Goal: Information Seeking & Learning: Learn about a topic

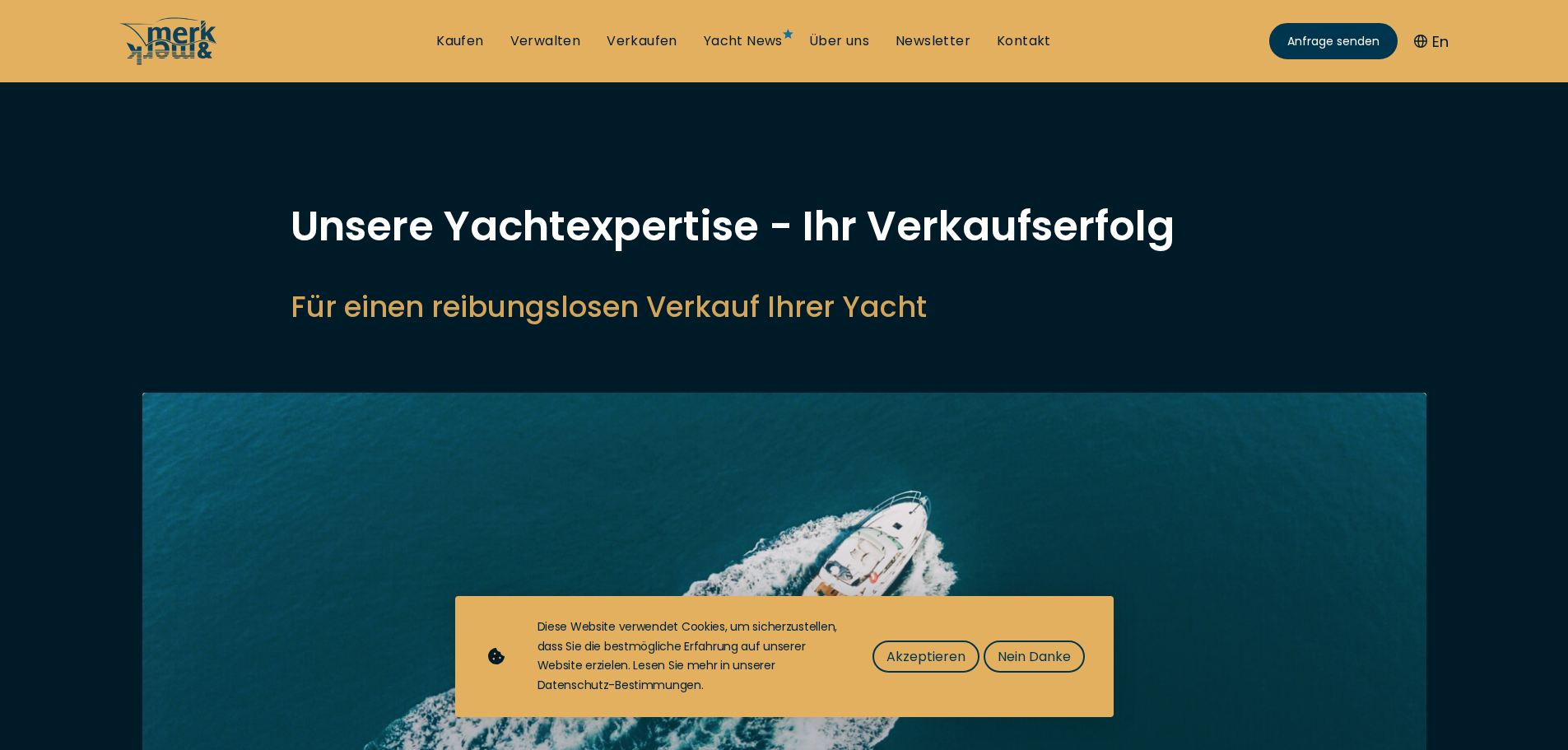
select select "sell"
click at [647, 37] on link "Verkaufen" at bounding box center [642, 41] width 71 height 18
click at [929, 649] on span "Akzeptieren" at bounding box center [926, 656] width 79 height 21
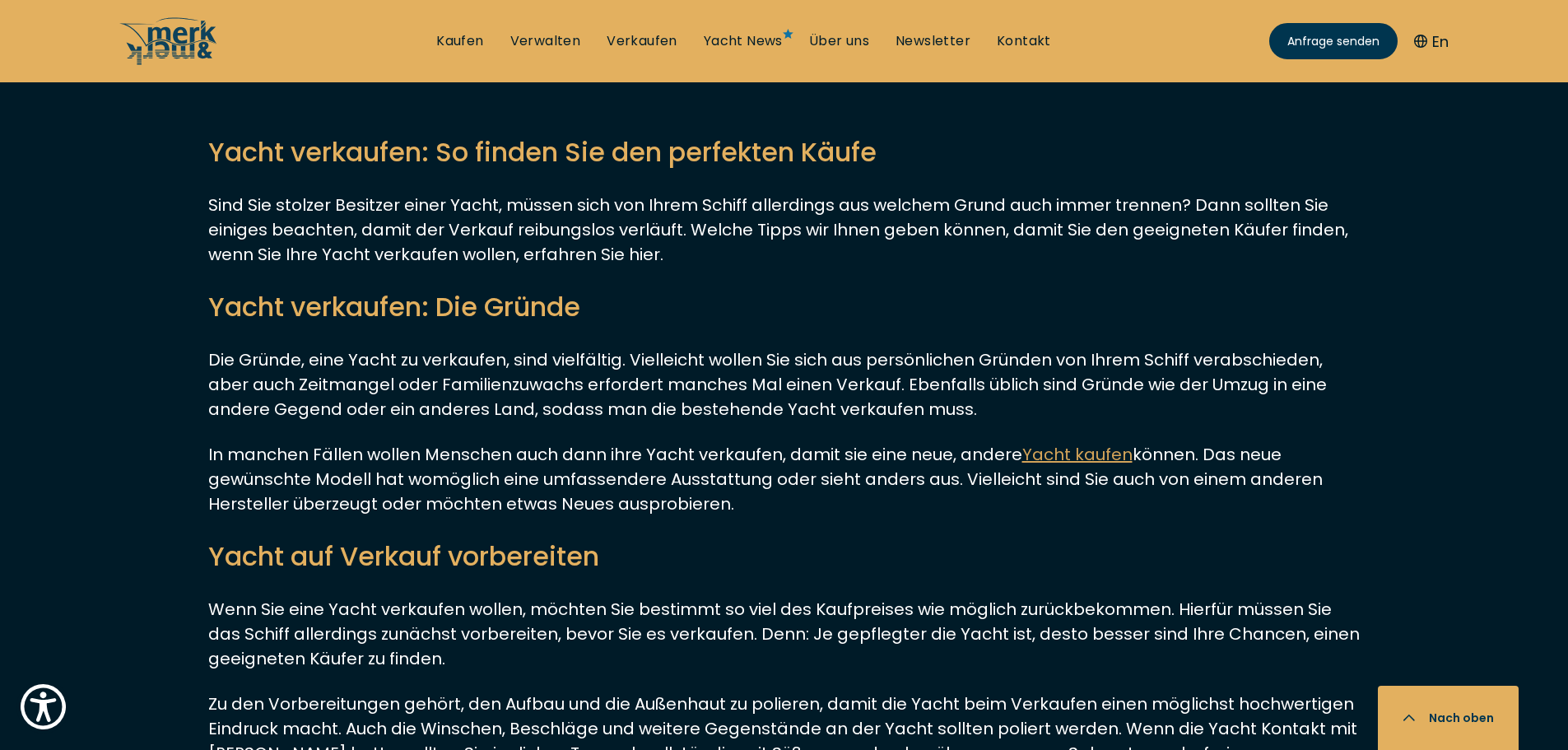
scroll to position [4503, 0]
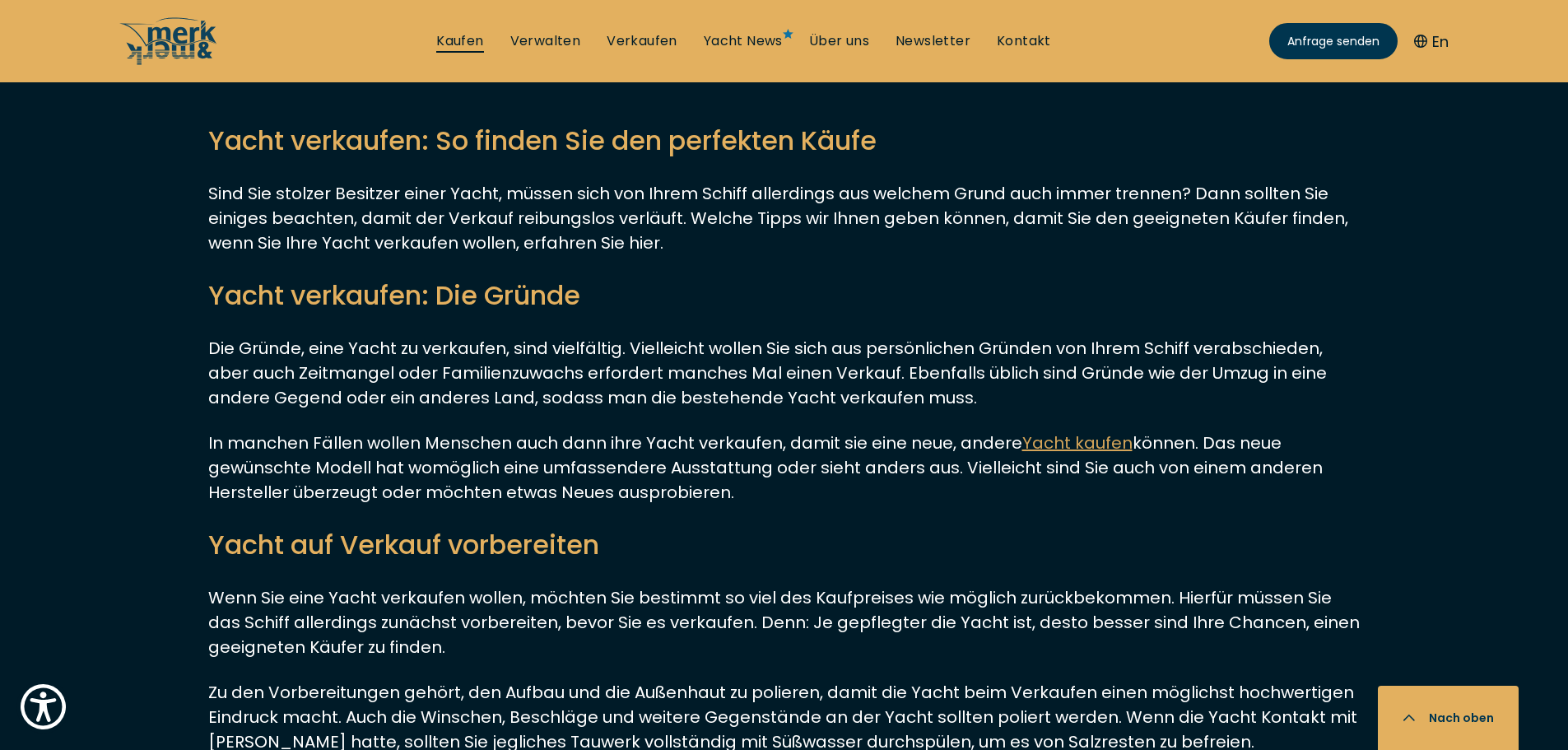
click at [441, 36] on link "Kaufen" at bounding box center [460, 41] width 47 height 18
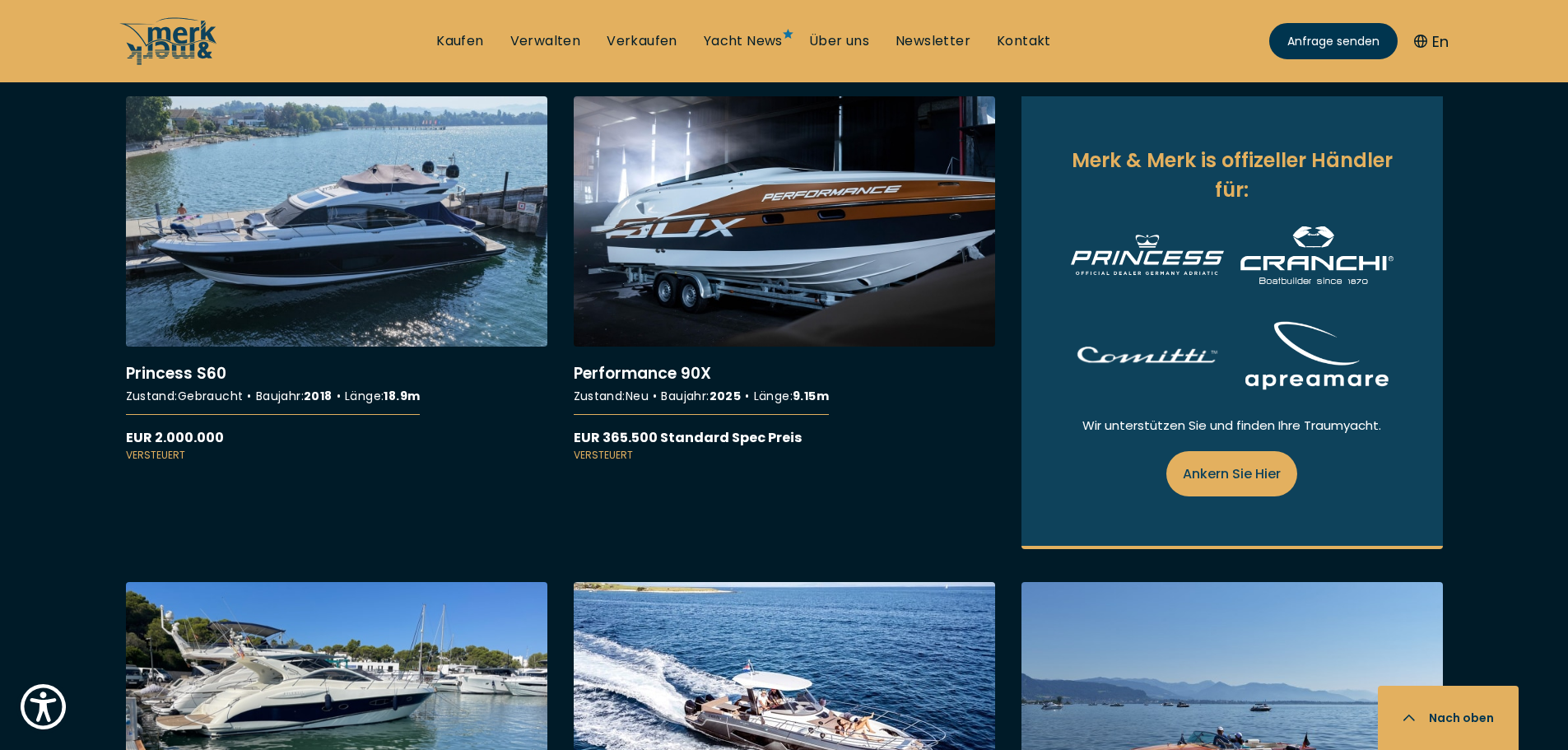
scroll to position [1757, 0]
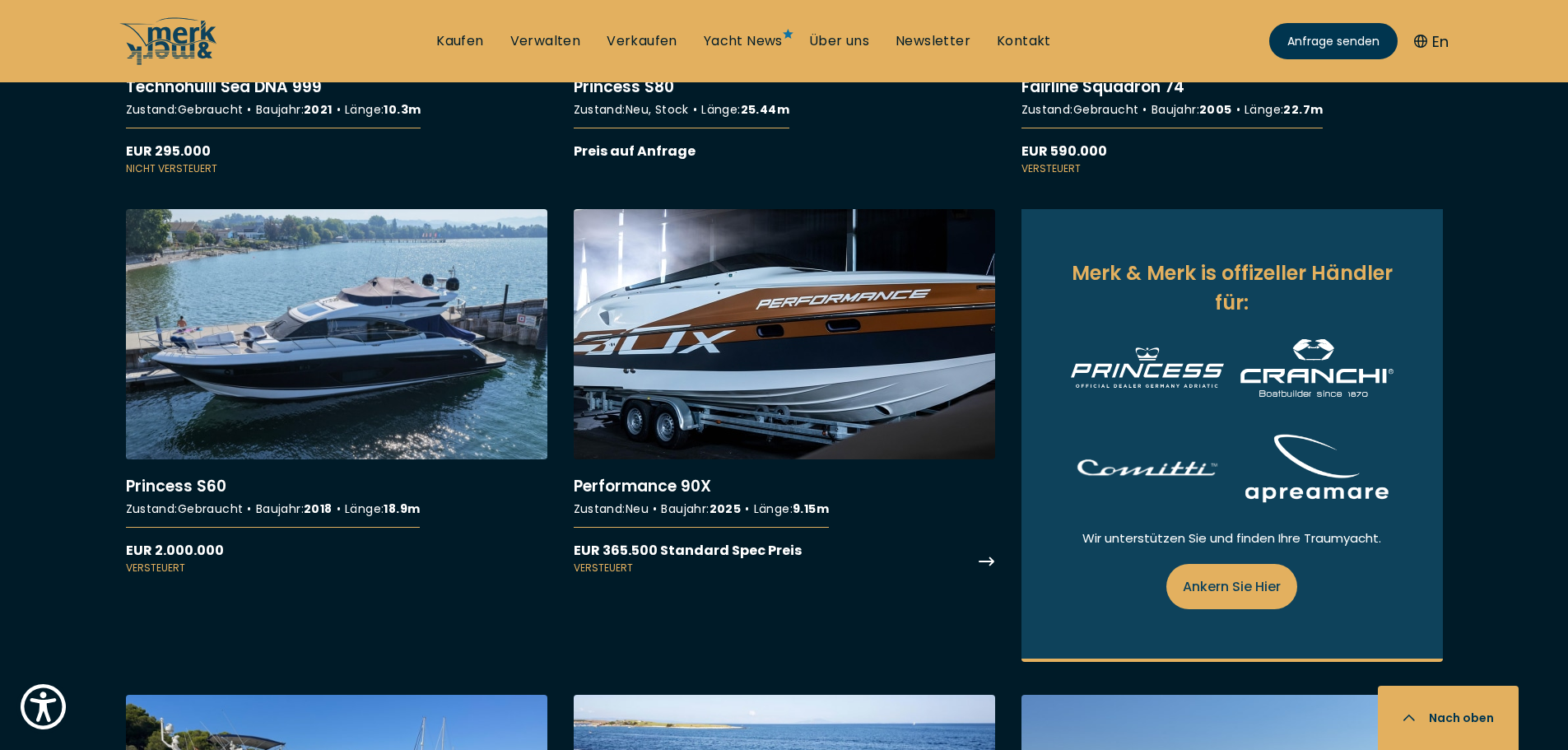
click at [770, 364] on link "More details about Performance 90X" at bounding box center [784, 393] width 422 height 367
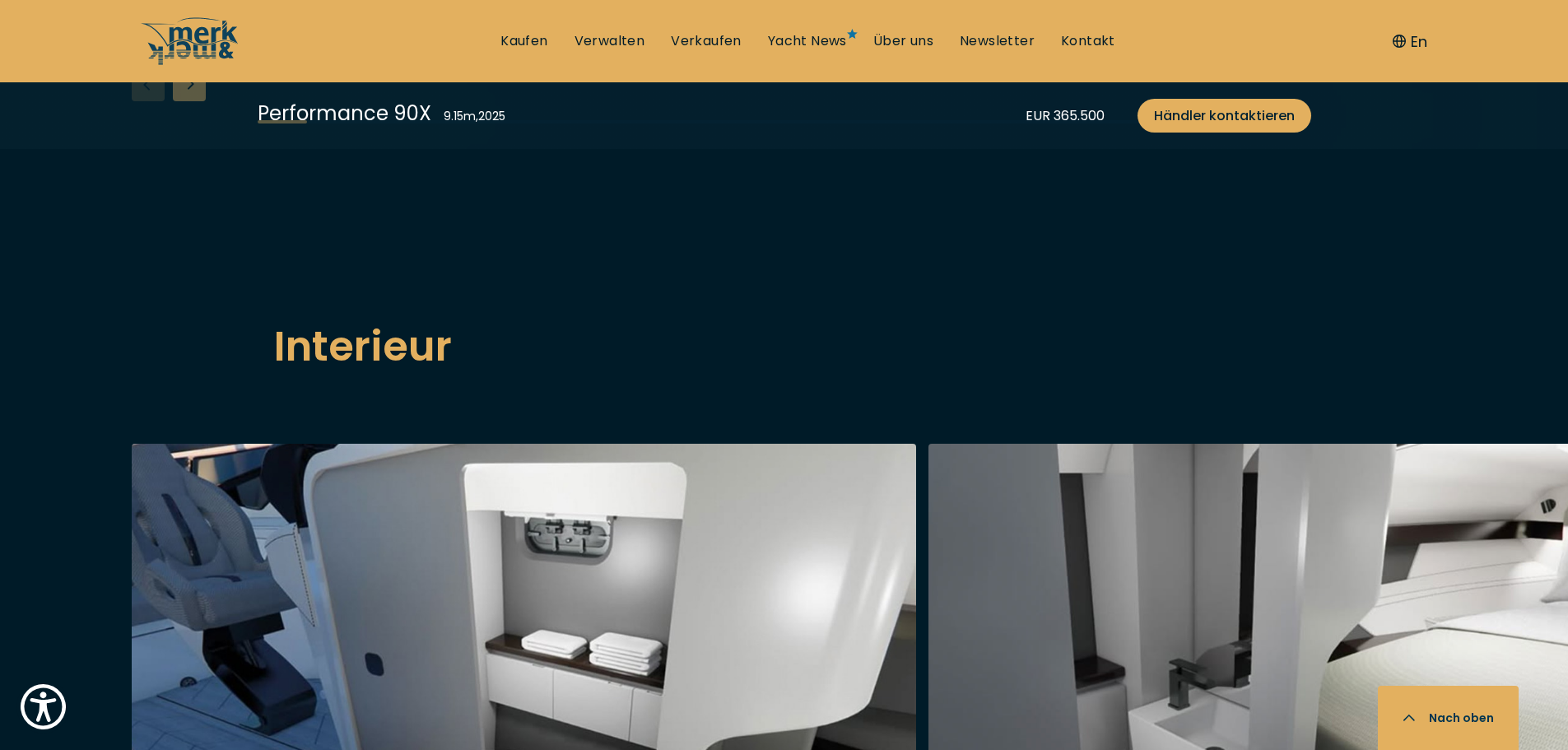
scroll to position [2197, 0]
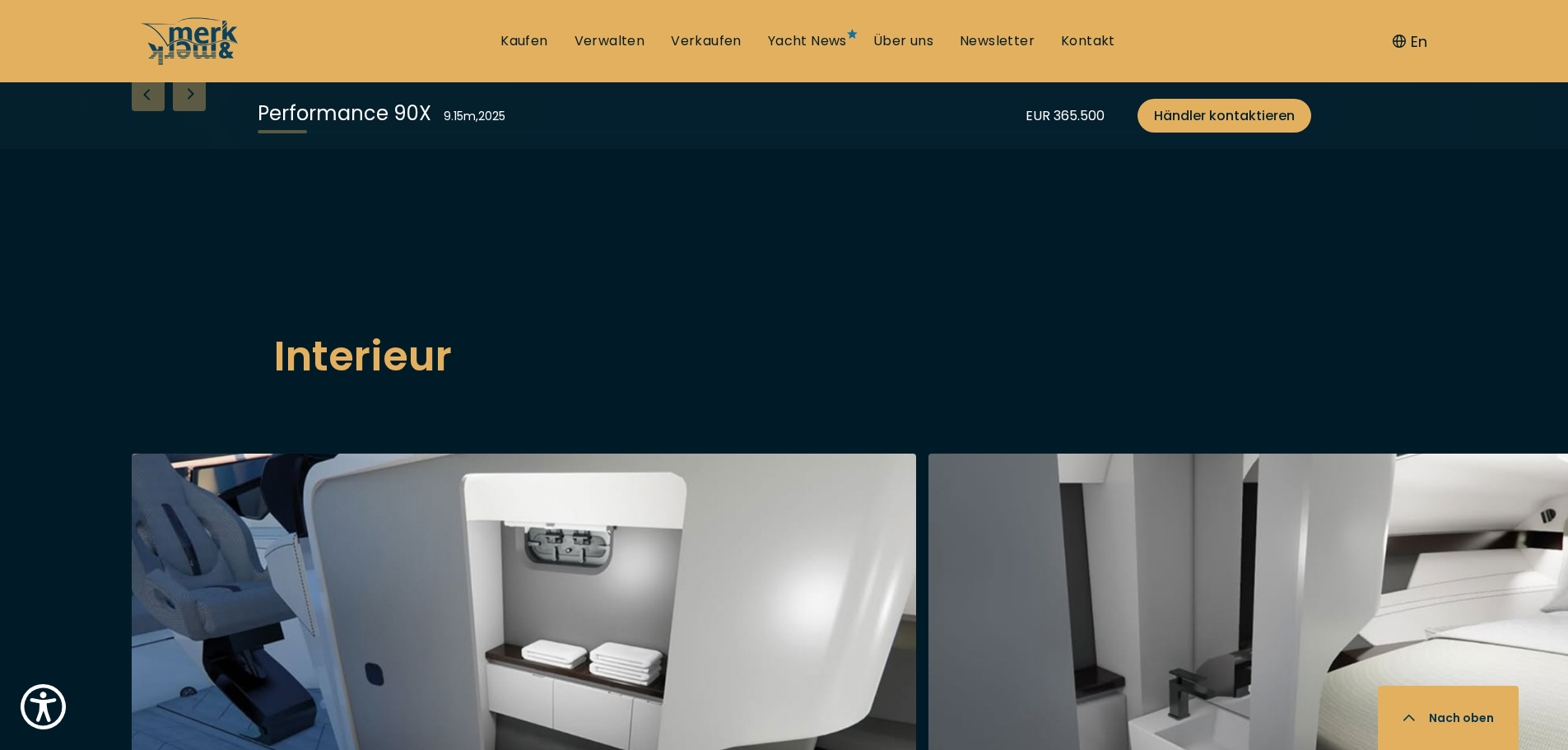
click at [190, 112] on div "Next slide" at bounding box center [188, 94] width 33 height 33
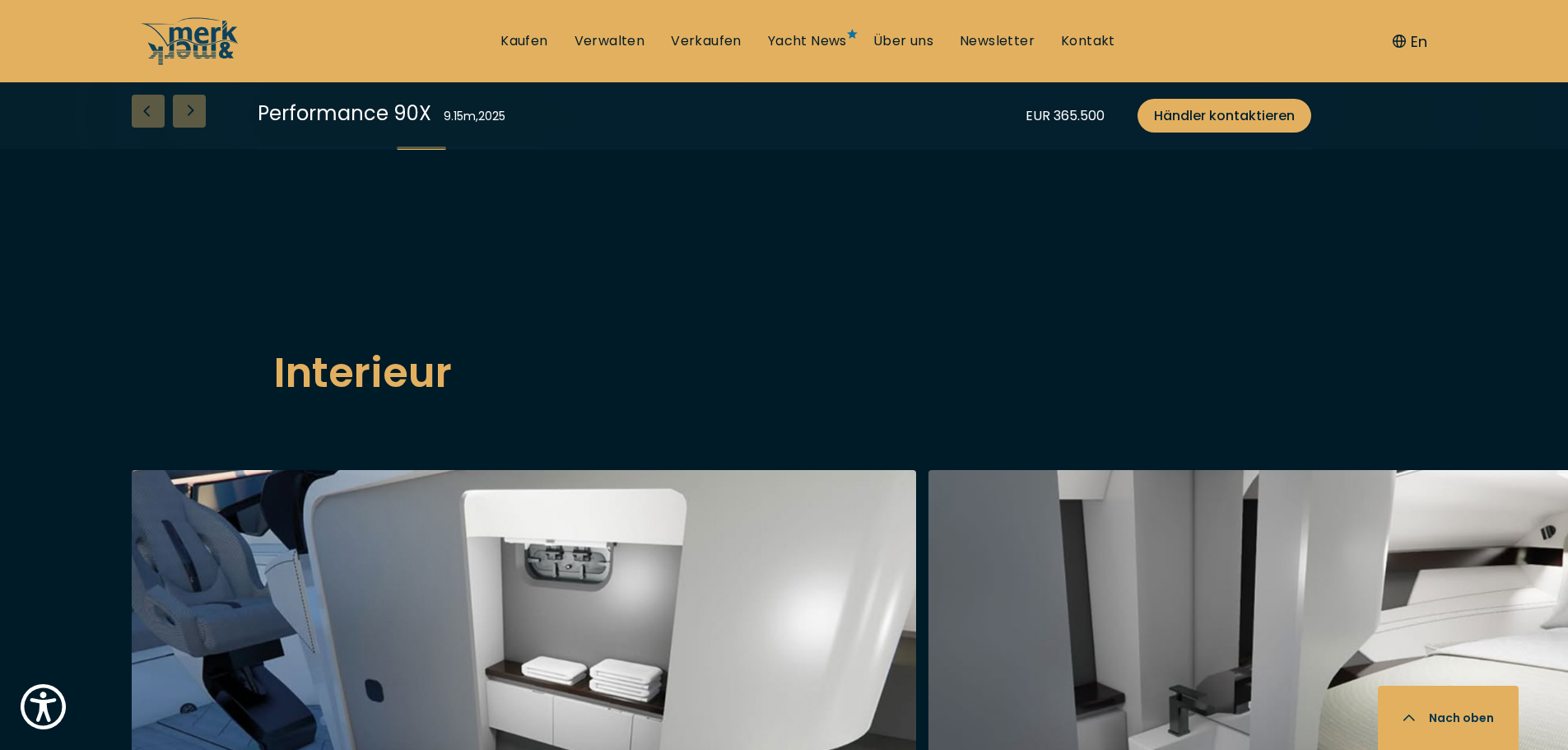
scroll to position [2307, 0]
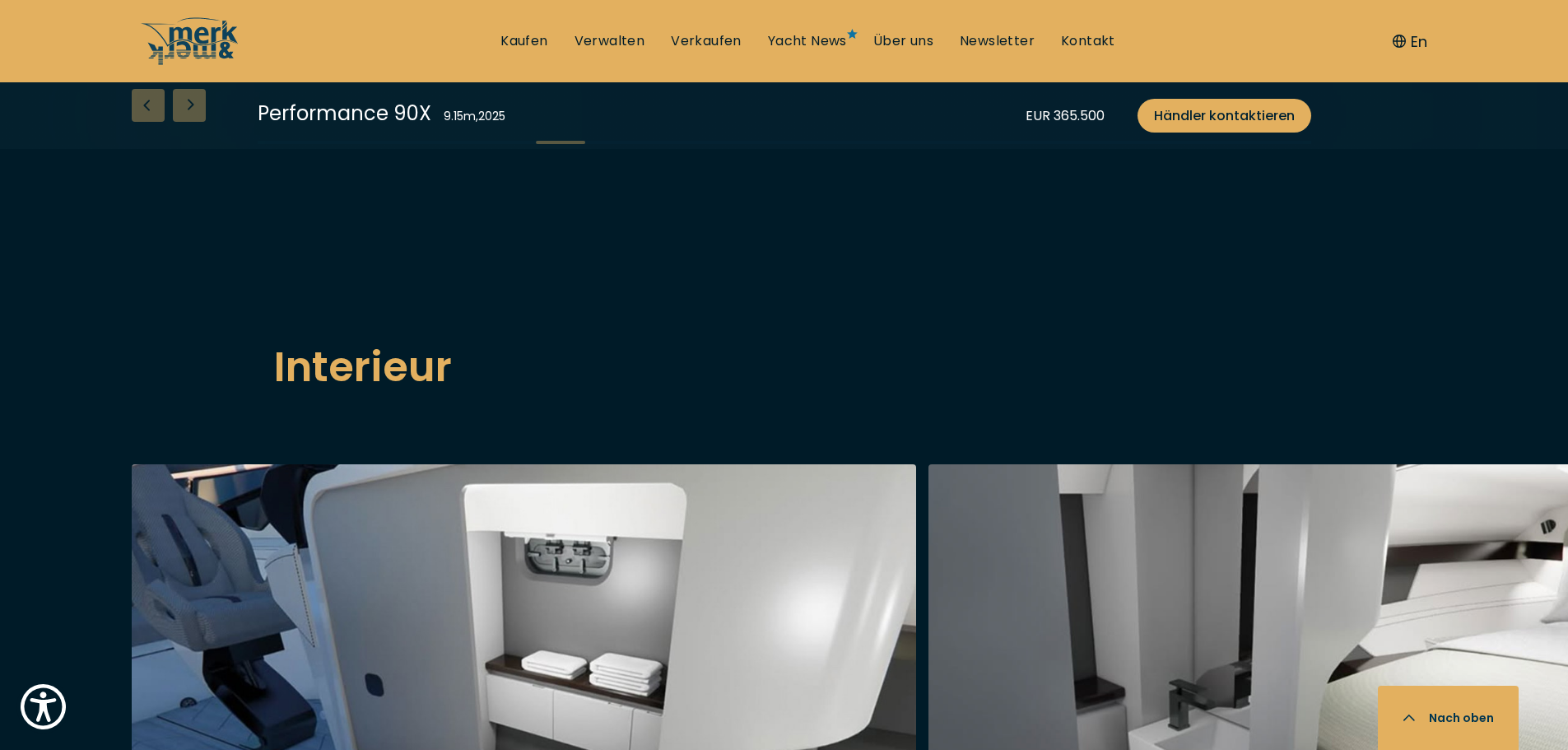
scroll to position [2197, 0]
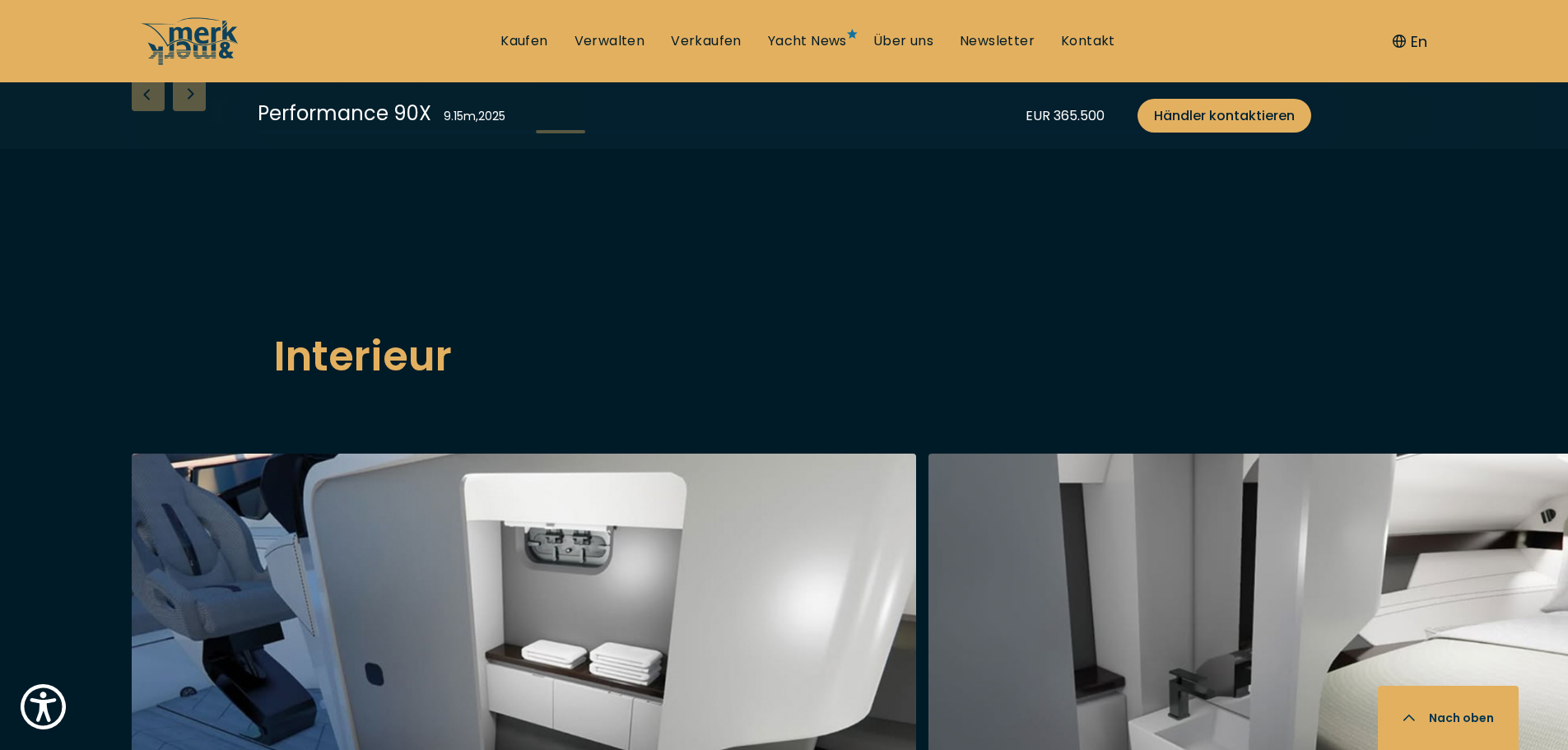
click at [181, 112] on div "Next slide" at bounding box center [188, 94] width 33 height 33
click at [180, 112] on div "Next slide" at bounding box center [188, 94] width 33 height 33
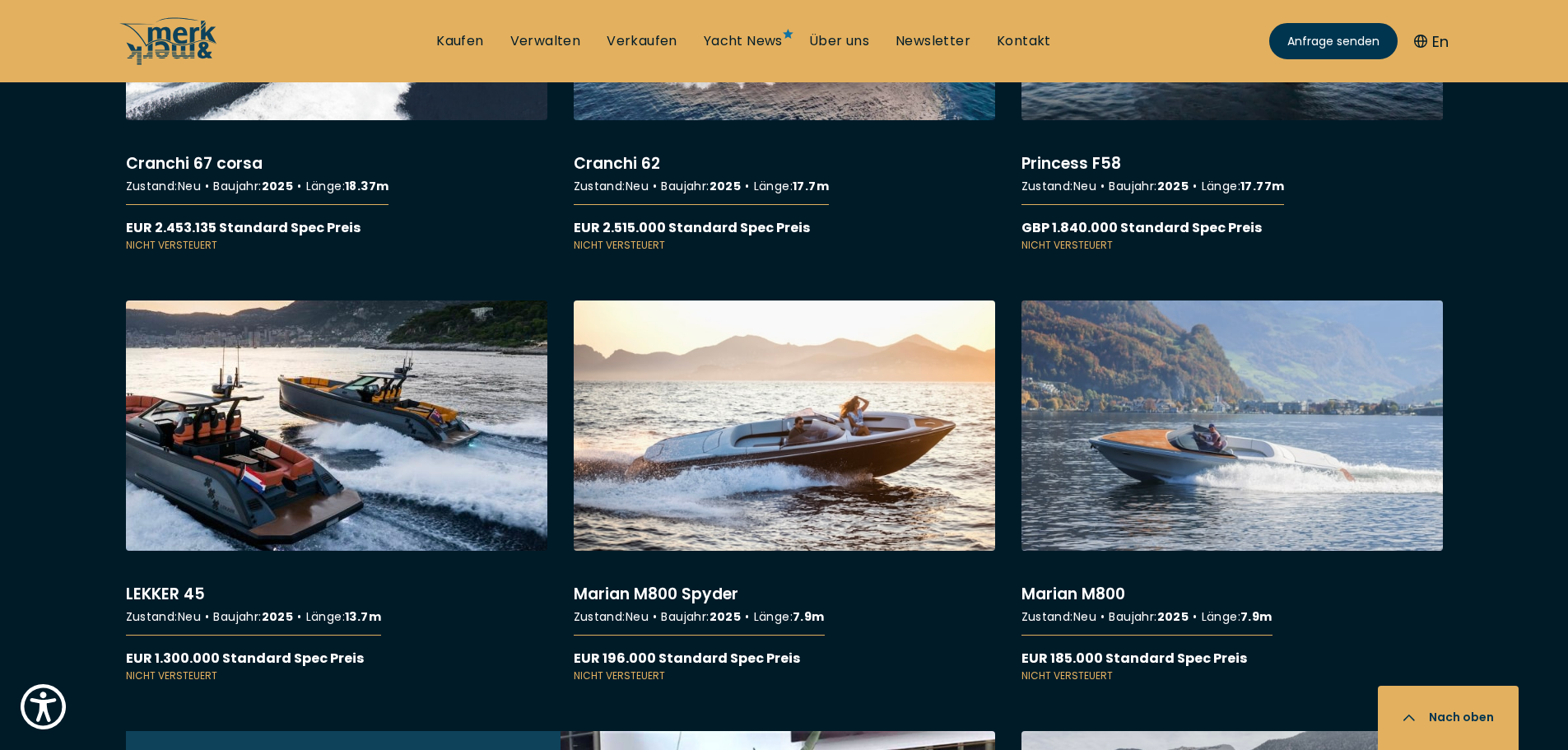
scroll to position [6041, 0]
